Goal: Complete application form

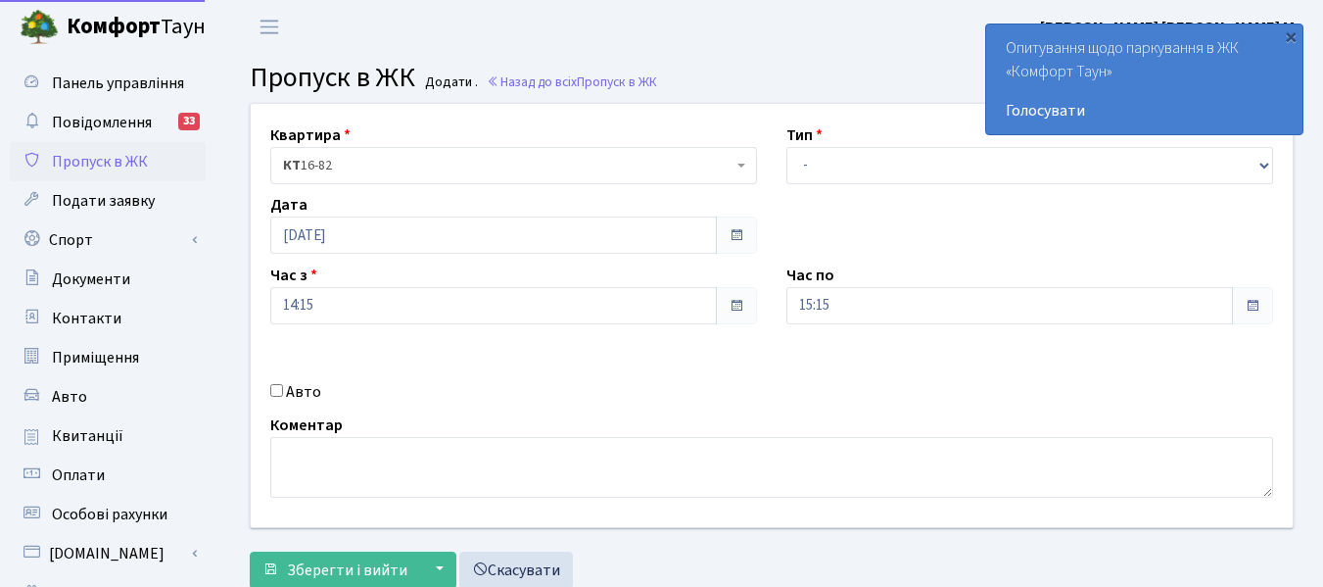
click at [736, 309] on span at bounding box center [737, 306] width 16 height 16
click at [311, 307] on input "14:15" at bounding box center [493, 305] width 447 height 37
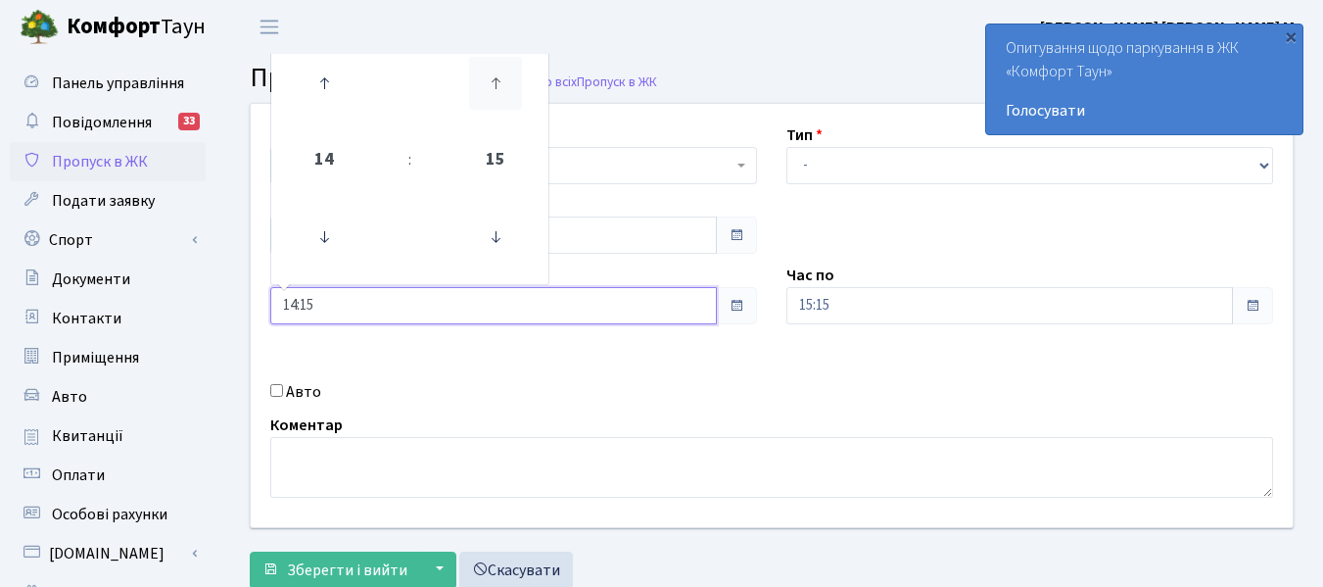
click at [493, 83] on icon at bounding box center [495, 83] width 53 height 53
type input "14:30"
click at [940, 305] on input "15:15" at bounding box center [1010, 305] width 447 height 37
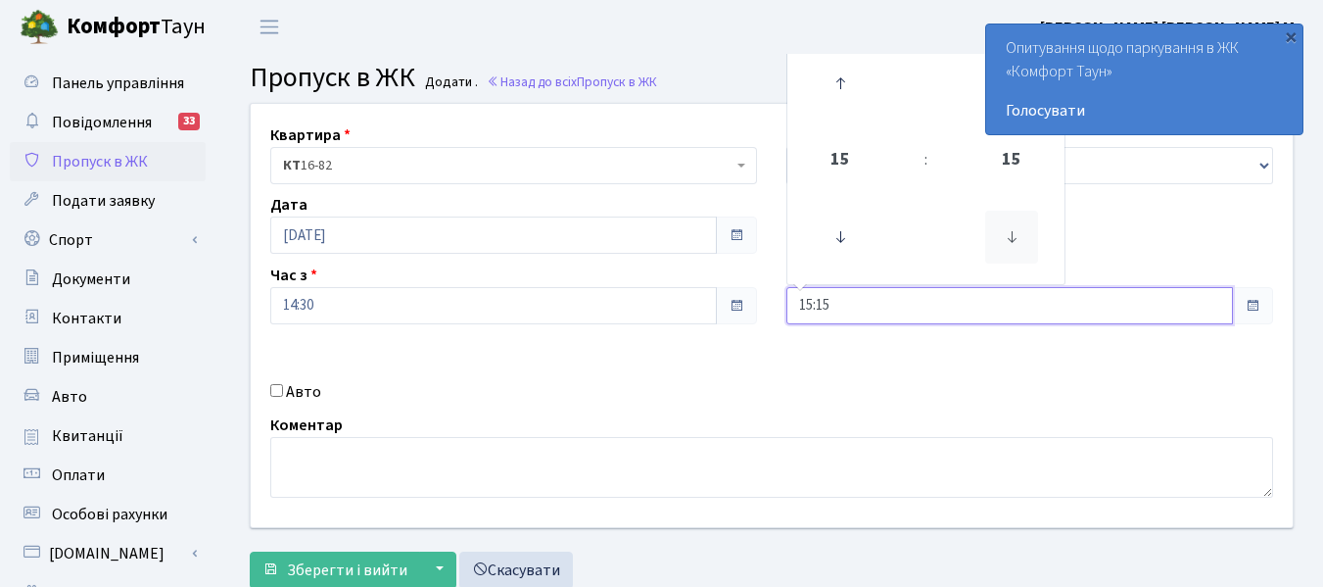
click at [1024, 246] on icon at bounding box center [1011, 237] width 53 height 53
type input "15:00"
click at [945, 311] on input "15:00" at bounding box center [1010, 305] width 447 height 37
click at [1287, 32] on div "×" at bounding box center [1291, 36] width 20 height 20
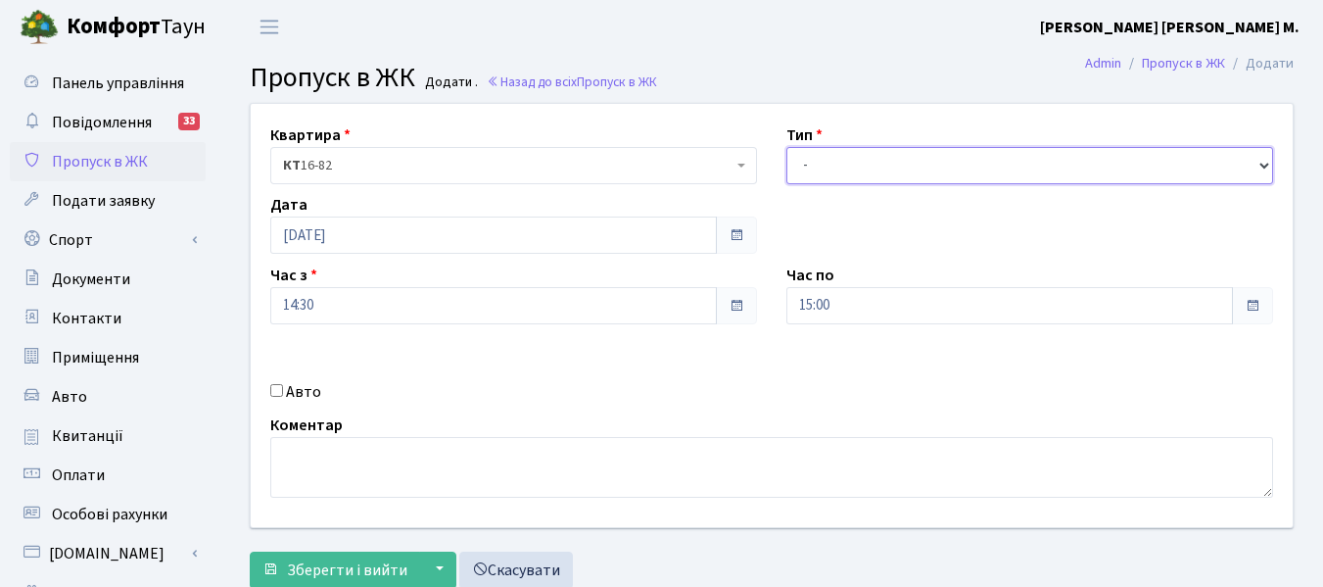
click at [946, 159] on select "- Доставка Таксі Гості Сервіс" at bounding box center [1030, 165] width 487 height 37
select select "2"
click at [787, 147] on select "- Доставка Таксі Гості Сервіс" at bounding box center [1030, 165] width 487 height 37
click at [279, 392] on input "Авто" at bounding box center [276, 390] width 13 height 13
checkbox input "true"
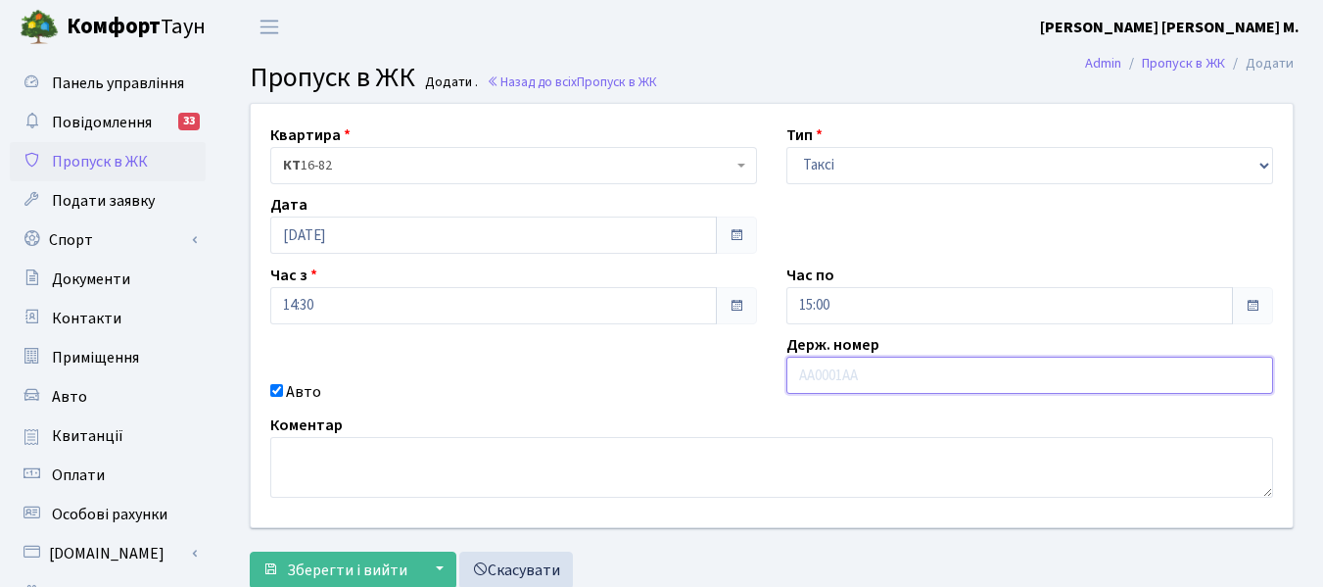
click at [866, 386] on input "text" at bounding box center [1030, 375] width 487 height 37
type input "КА4959ІЕ"
click at [319, 568] on span "Зберегти і вийти" at bounding box center [347, 570] width 120 height 22
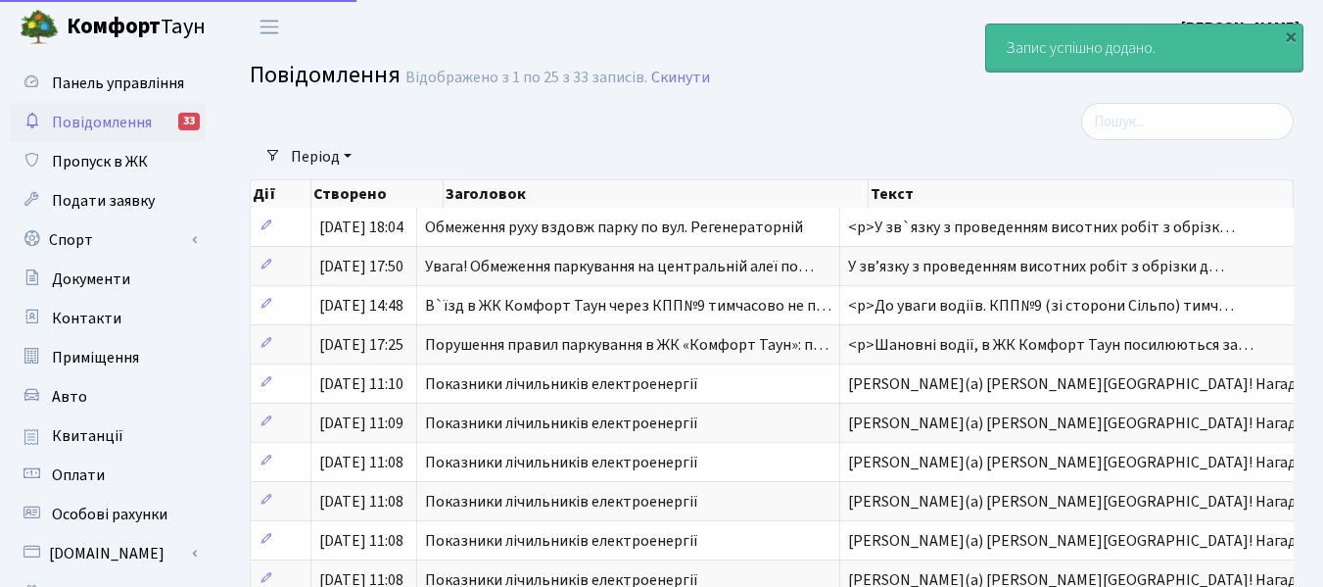
select select "25"
